Goal: Task Accomplishment & Management: Manage account settings

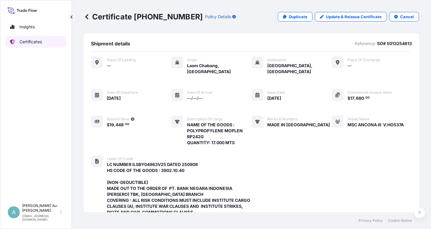
click at [25, 40] on p "Certificates" at bounding box center [30, 42] width 22 height 6
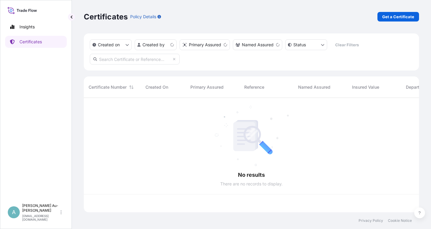
scroll to position [118, 335]
click at [111, 59] on input "text" at bounding box center [135, 59] width 90 height 11
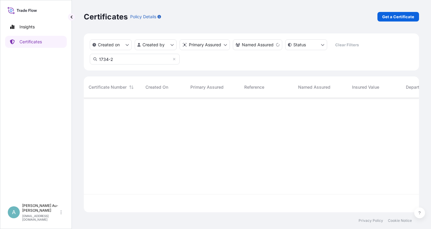
type input "1734-2"
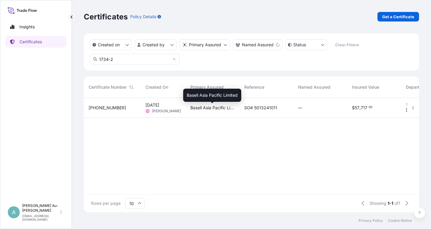
click at [214, 109] on span "Basell Asia Pacific Limited" at bounding box center [212, 108] width 44 height 6
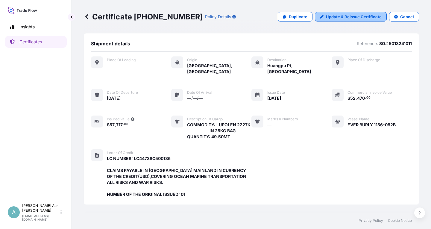
click at [347, 18] on p "Update & Reissue Certificate" at bounding box center [354, 17] width 56 height 6
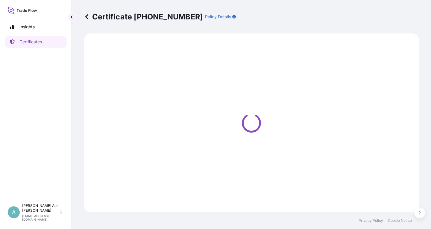
select select "Sea"
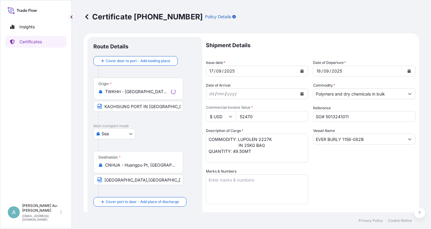
select select "32034"
click at [299, 70] on button "Calendar" at bounding box center [302, 71] width 10 height 10
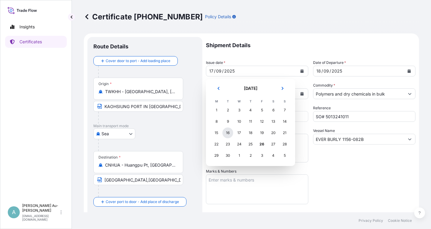
click at [228, 133] on div "16" at bounding box center [227, 133] width 11 height 11
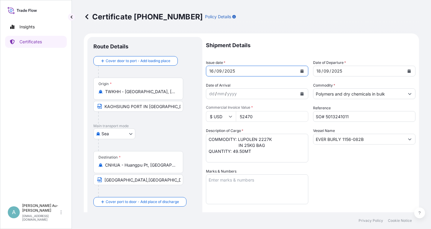
click at [408, 72] on icon "Calendar" at bounding box center [408, 71] width 3 height 4
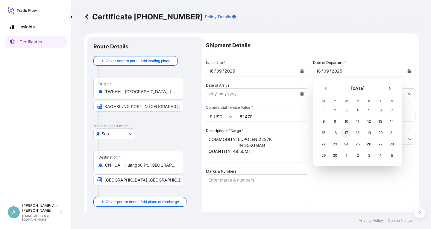
click at [348, 134] on div "17" at bounding box center [346, 133] width 11 height 11
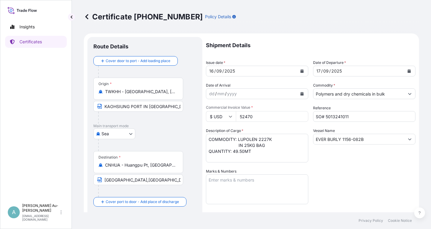
drag, startPoint x: 348, startPoint y: 184, endPoint x: 381, endPoint y: 169, distance: 37.1
click at [349, 183] on div "Shipment Details Issue date * [DATE] Date of Departure * [DATE] Date of Arrival…" at bounding box center [310, 191] width 209 height 308
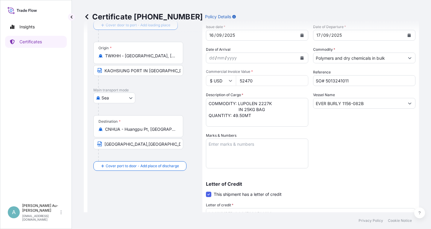
scroll to position [149, 0]
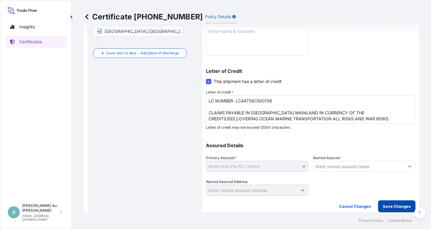
click at [385, 206] on p "Save Changes" at bounding box center [396, 207] width 28 height 6
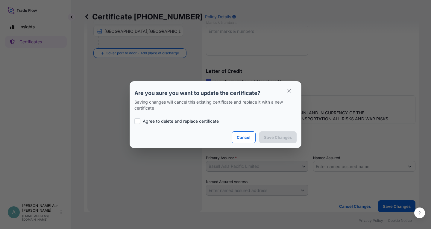
click at [161, 120] on p "Agree to delete and replace certificate" at bounding box center [181, 121] width 76 height 6
checkbox input "true"
click at [283, 139] on p "Save Changes" at bounding box center [278, 138] width 28 height 6
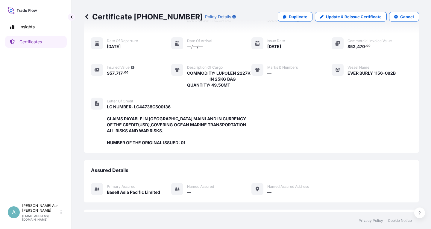
scroll to position [164, 0]
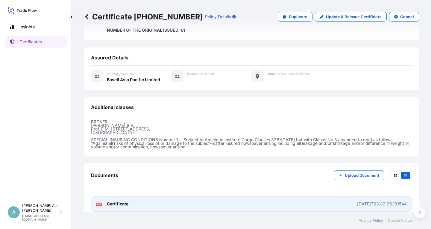
click at [127, 201] on span "Certificate" at bounding box center [118, 204] width 22 height 6
